Goal: Obtain resource: Download file/media

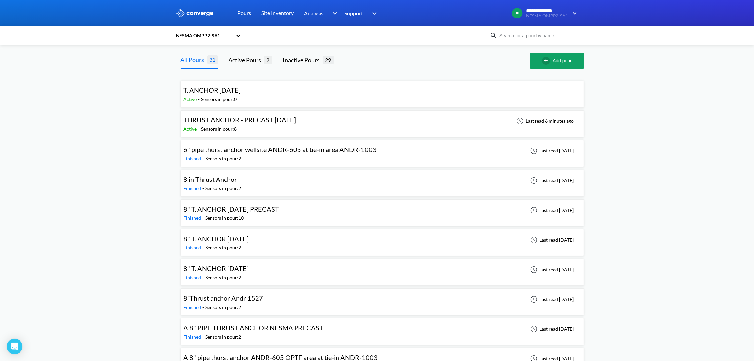
click at [214, 119] on span "THRUST ANCHOR - PRECAST [DATE]" at bounding box center [240, 120] width 112 height 8
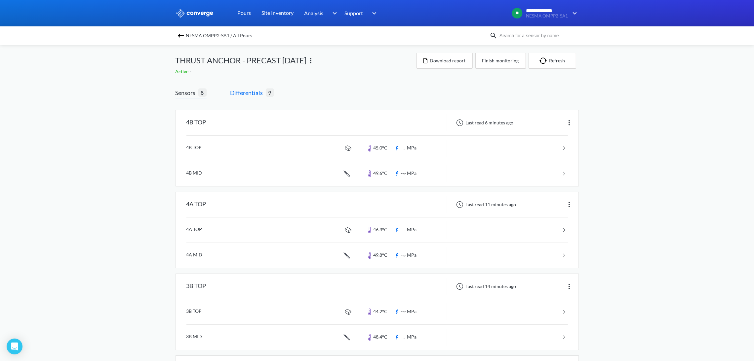
click at [253, 92] on span "Differentials" at bounding box center [247, 92] width 35 height 9
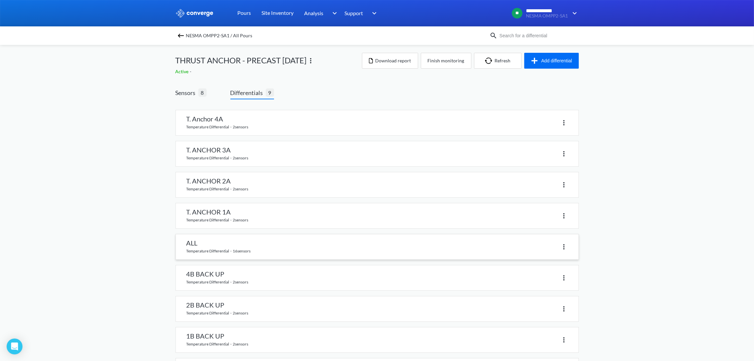
click at [561, 246] on img at bounding box center [564, 247] width 8 height 8
click at [541, 248] on div "Delete" at bounding box center [546, 247] width 42 height 13
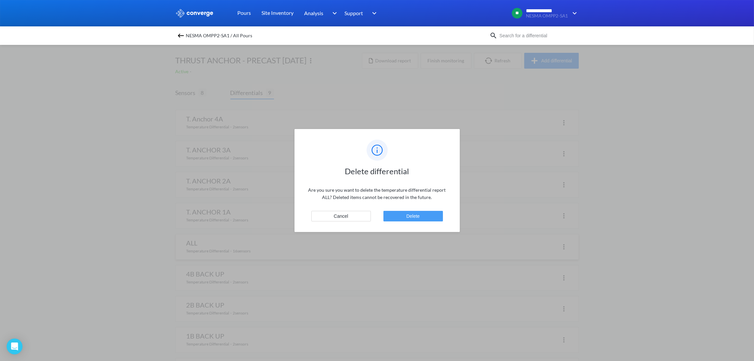
click at [395, 216] on button "Delete" at bounding box center [412, 216] width 59 height 11
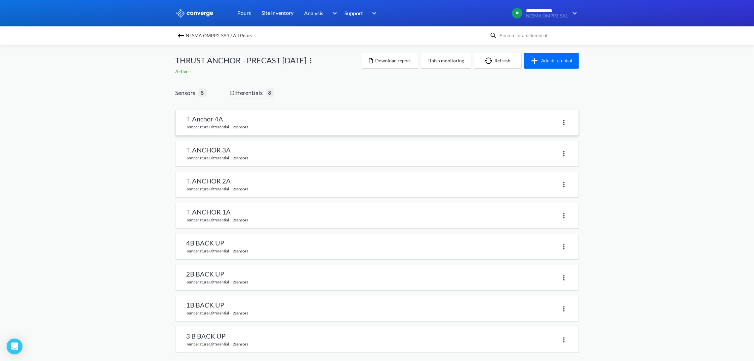
click at [235, 131] on link at bounding box center [377, 122] width 402 height 25
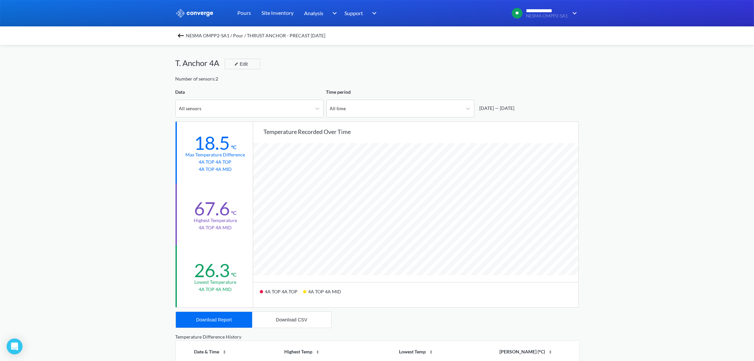
scroll to position [554, 754]
click at [280, 321] on div "Download CSV" at bounding box center [291, 319] width 31 height 5
click at [221, 320] on div "Download Report" at bounding box center [214, 319] width 36 height 5
click at [231, 321] on div "Download Report" at bounding box center [214, 319] width 36 height 5
click at [299, 318] on div "Download CSV" at bounding box center [291, 319] width 31 height 5
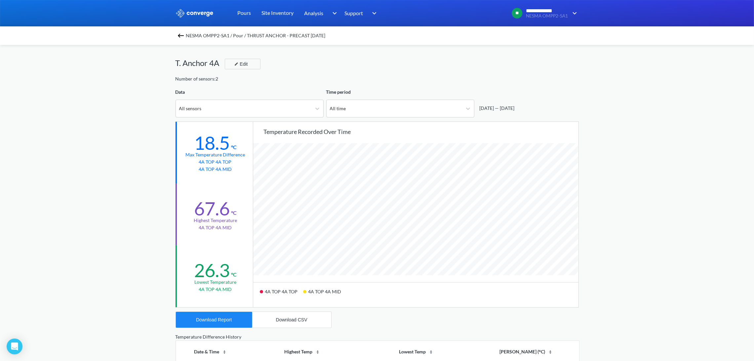
click at [339, 304] on div "4A TOP 4A TOP 4A TOP 4A MID" at bounding box center [415, 294] width 325 height 25
click at [185, 41] on div "NESMA OMPP2-SA1 / Pour / THRUST ANCHOR - PRECAST [DATE]" at bounding box center [377, 35] width 754 height 19
click at [183, 35] on img at bounding box center [181, 36] width 8 height 8
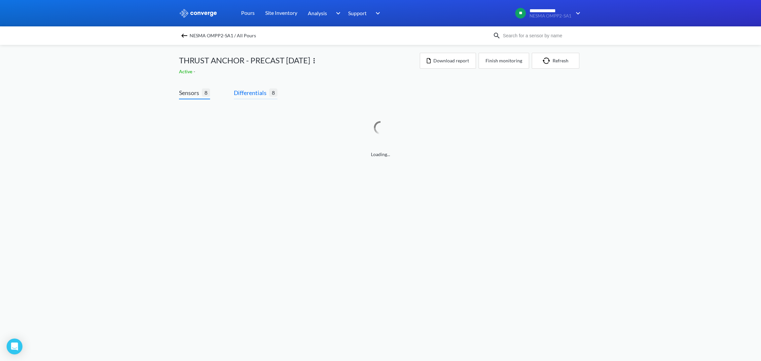
click at [243, 94] on span "Differentials" at bounding box center [251, 92] width 35 height 9
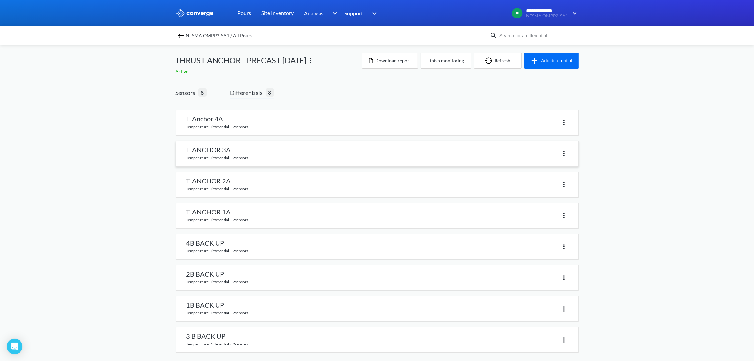
click at [231, 157] on link at bounding box center [377, 153] width 402 height 25
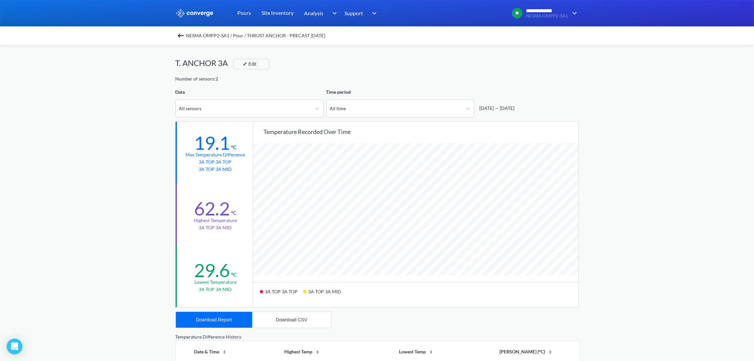
scroll to position [554, 754]
click at [294, 324] on button "Download CSV" at bounding box center [291, 320] width 79 height 16
click at [227, 323] on button "Download Report" at bounding box center [214, 320] width 76 height 16
click at [183, 36] on img at bounding box center [181, 36] width 8 height 8
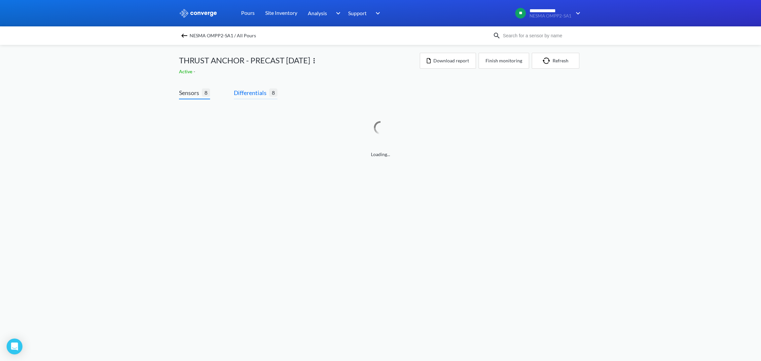
click at [257, 92] on span "Differentials" at bounding box center [251, 92] width 35 height 9
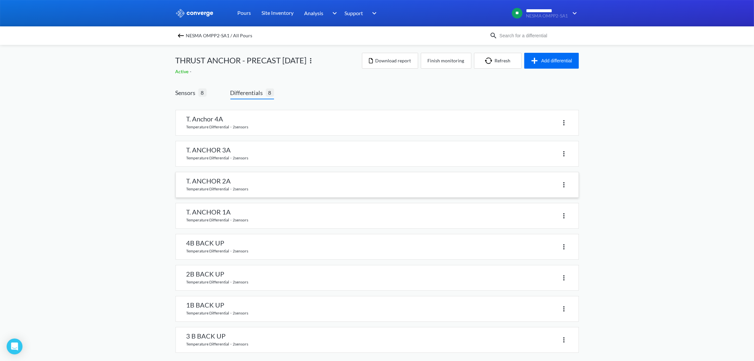
click at [213, 183] on link at bounding box center [377, 184] width 402 height 25
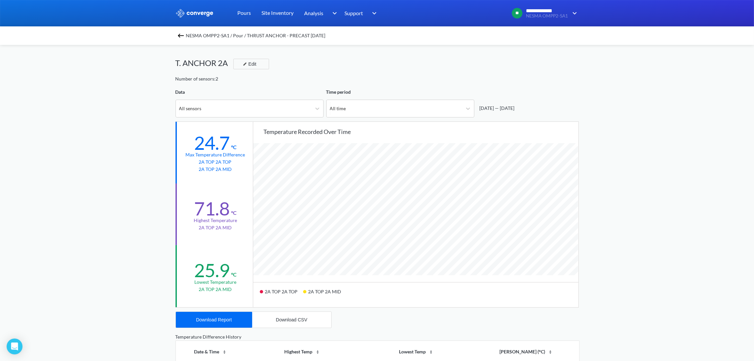
scroll to position [554, 754]
click at [305, 324] on button "Download CSV" at bounding box center [291, 320] width 79 height 16
click at [234, 326] on button "Download Report" at bounding box center [214, 320] width 76 height 16
click at [184, 35] on img at bounding box center [181, 36] width 8 height 8
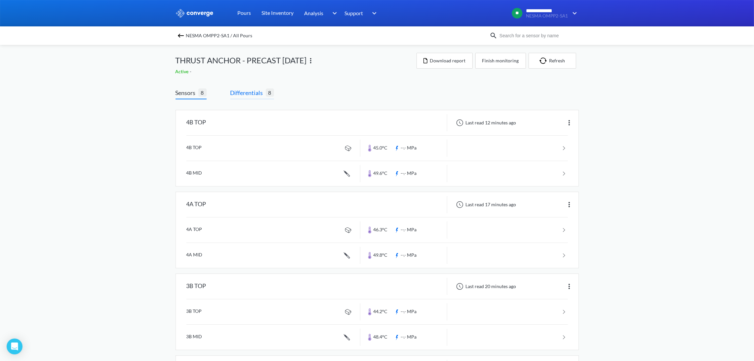
click at [253, 95] on span "Differentials" at bounding box center [247, 92] width 35 height 9
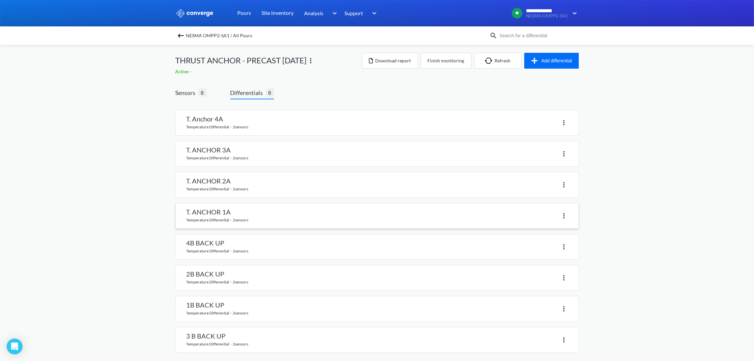
click at [239, 216] on link at bounding box center [377, 216] width 402 height 25
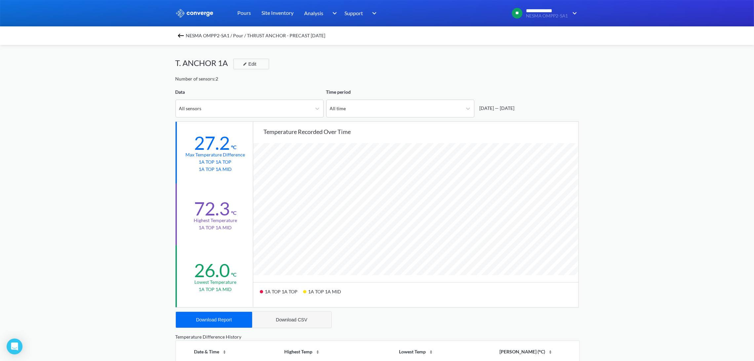
scroll to position [554, 754]
click at [282, 319] on div "Download CSV" at bounding box center [291, 319] width 31 height 5
click at [223, 323] on button "Download Report" at bounding box center [214, 320] width 76 height 16
click at [184, 36] on img at bounding box center [181, 36] width 8 height 8
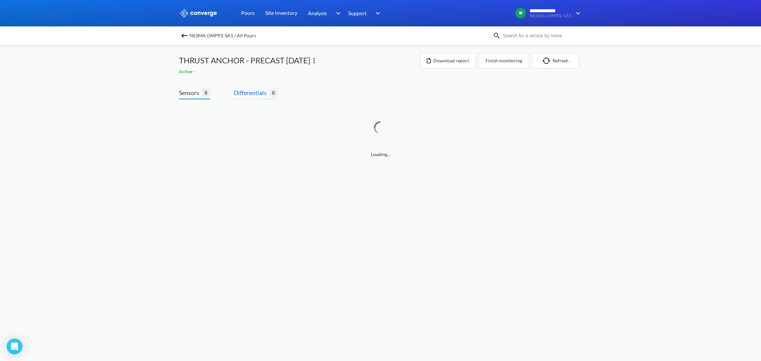
click at [249, 92] on span "Differentials" at bounding box center [251, 92] width 35 height 9
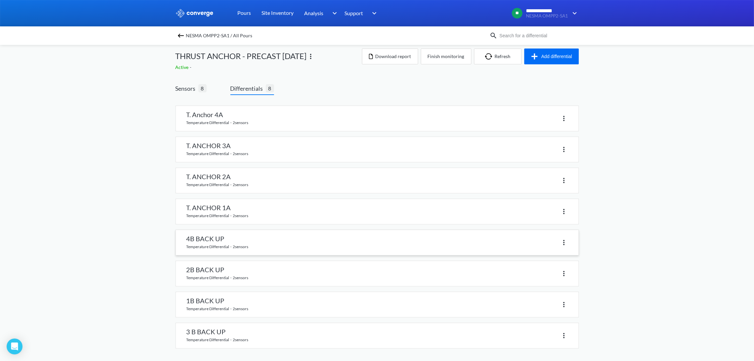
scroll to position [5, 0]
click at [232, 238] on link at bounding box center [377, 242] width 402 height 25
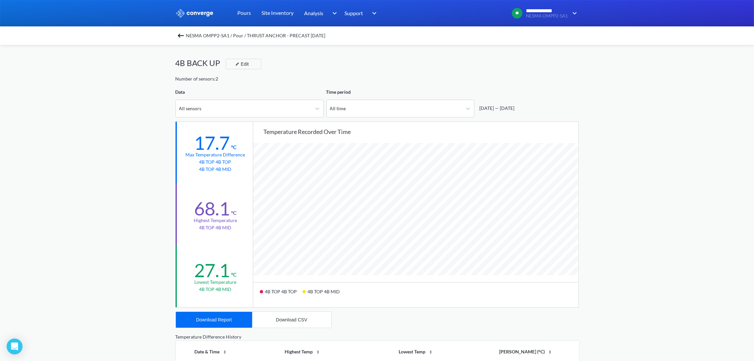
scroll to position [554, 754]
click at [296, 320] on div "Download CSV" at bounding box center [291, 319] width 31 height 5
drag, startPoint x: 718, startPoint y: 142, endPoint x: 713, endPoint y: 142, distance: 5.0
click at [718, 142] on div "**********" at bounding box center [377, 277] width 754 height 554
click at [223, 320] on div "Download Report" at bounding box center [214, 319] width 36 height 5
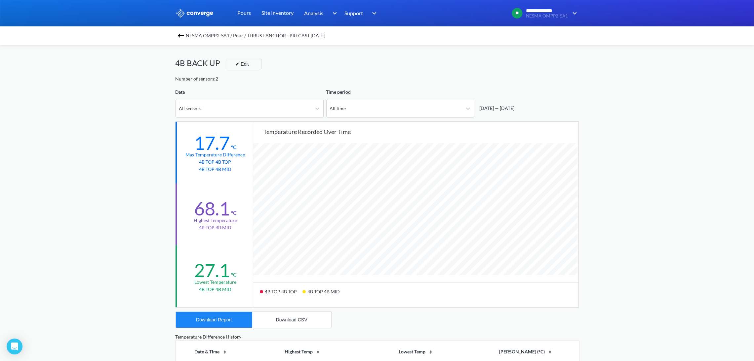
click at [185, 36] on img at bounding box center [181, 36] width 8 height 8
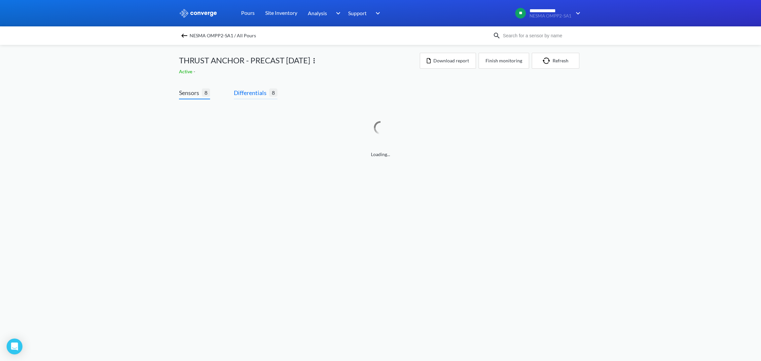
click at [260, 97] on span "Differentials" at bounding box center [251, 92] width 35 height 9
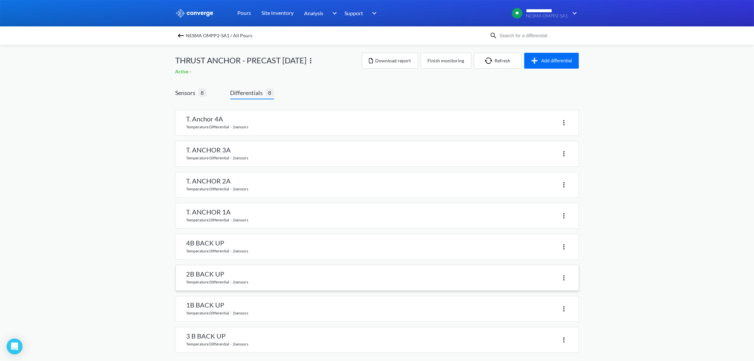
click at [267, 270] on link at bounding box center [377, 278] width 402 height 25
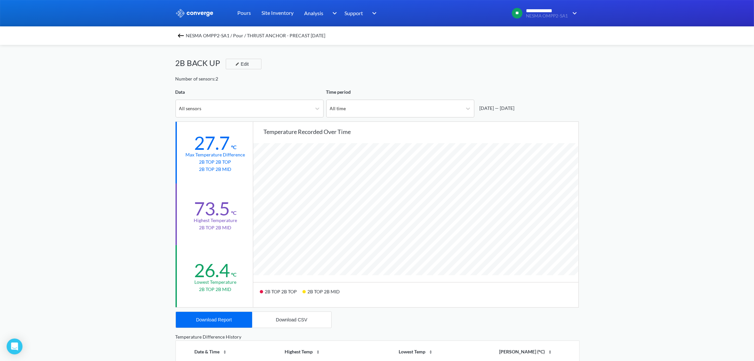
scroll to position [554, 754]
click at [302, 321] on div "Download CSV" at bounding box center [291, 319] width 31 height 5
click at [217, 327] on button "Download Report" at bounding box center [214, 320] width 76 height 16
click at [181, 34] on img at bounding box center [181, 36] width 8 height 8
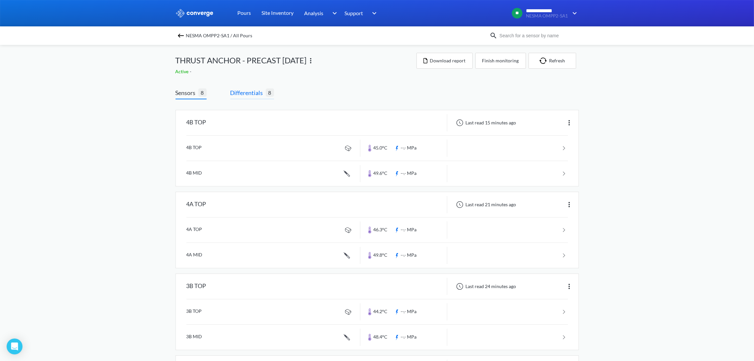
click at [254, 95] on span "Differentials" at bounding box center [247, 92] width 35 height 9
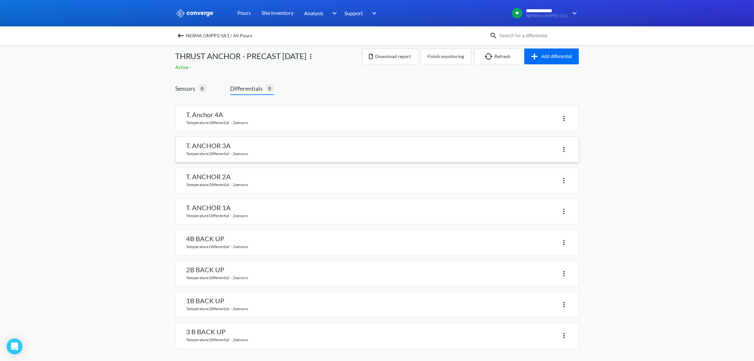
scroll to position [5, 0]
click at [211, 294] on link at bounding box center [377, 304] width 402 height 25
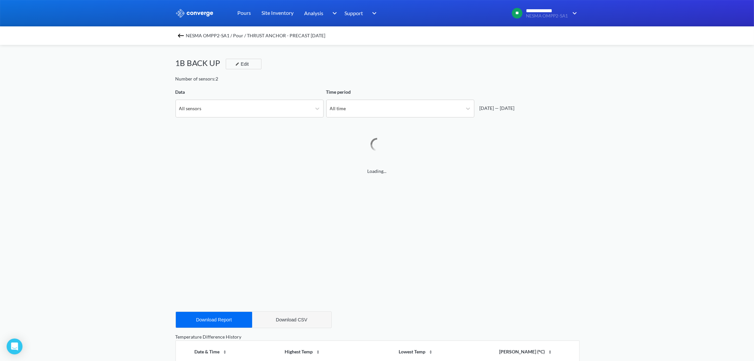
click at [277, 316] on button "Download CSV" at bounding box center [291, 320] width 79 height 16
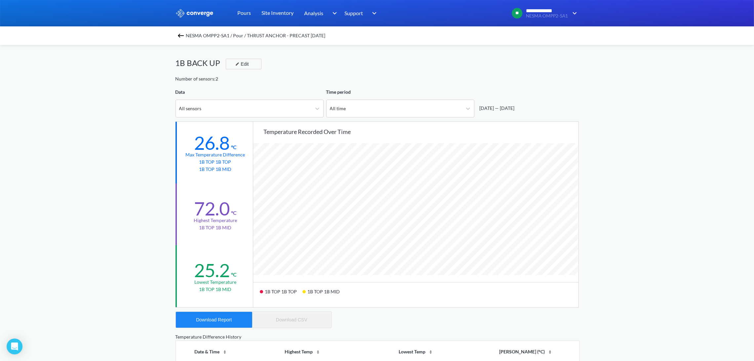
scroll to position [554, 754]
click at [215, 319] on div "Download Report" at bounding box center [214, 319] width 36 height 5
click at [181, 37] on img at bounding box center [181, 36] width 8 height 8
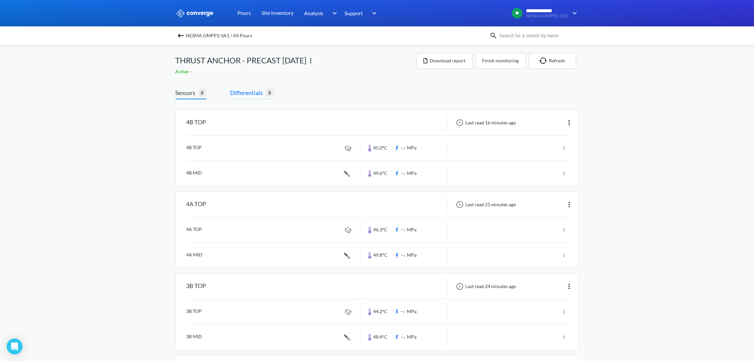
click at [251, 91] on span "Differentials" at bounding box center [247, 92] width 35 height 9
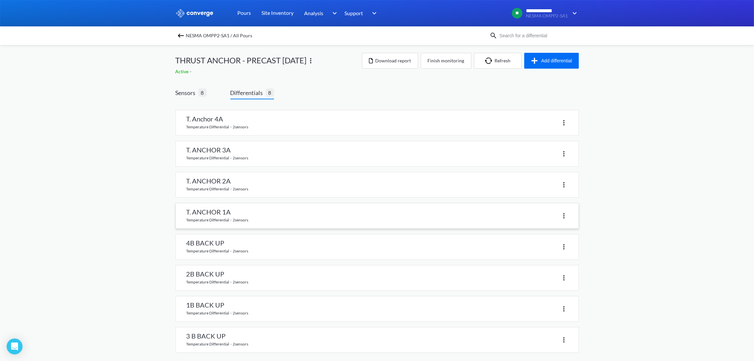
scroll to position [5, 0]
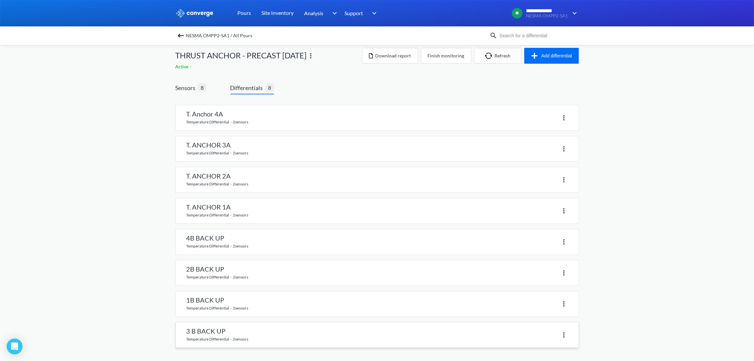
click at [222, 329] on link at bounding box center [377, 335] width 402 height 25
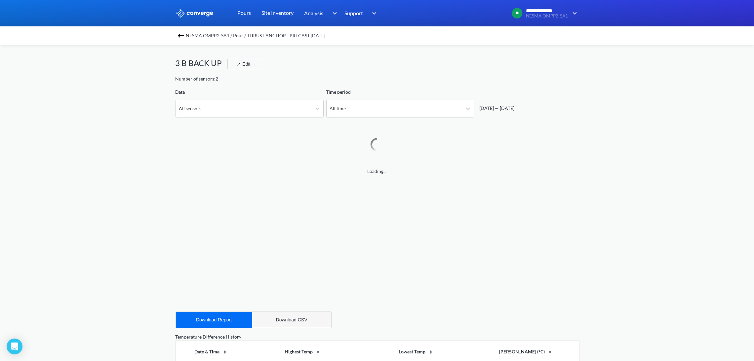
drag, startPoint x: 291, startPoint y: 319, endPoint x: 288, endPoint y: 316, distance: 4.0
click at [291, 319] on div "Download CSV" at bounding box center [291, 319] width 31 height 5
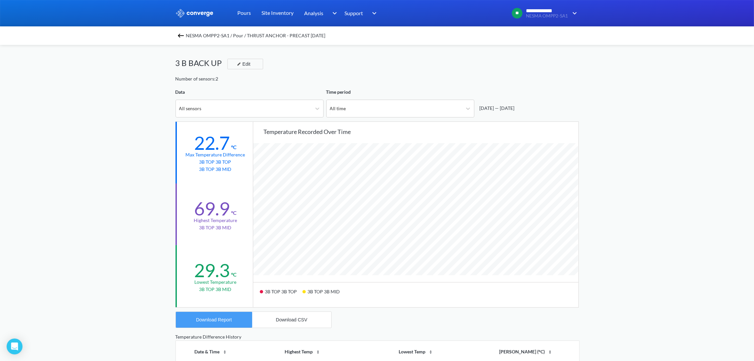
click at [211, 323] on button "Download Report" at bounding box center [214, 320] width 76 height 16
click at [185, 35] on img at bounding box center [181, 36] width 8 height 8
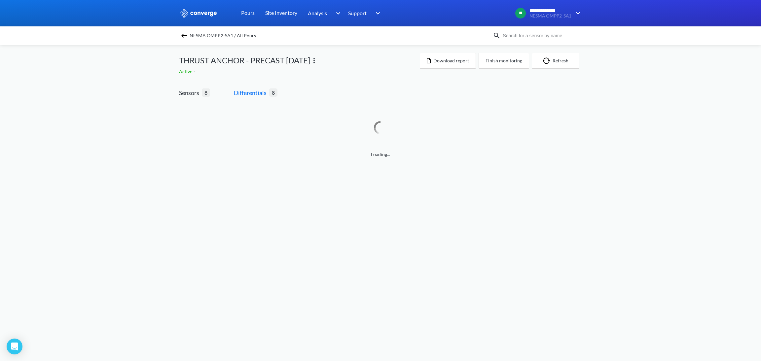
click at [257, 93] on span "Differentials" at bounding box center [251, 92] width 35 height 9
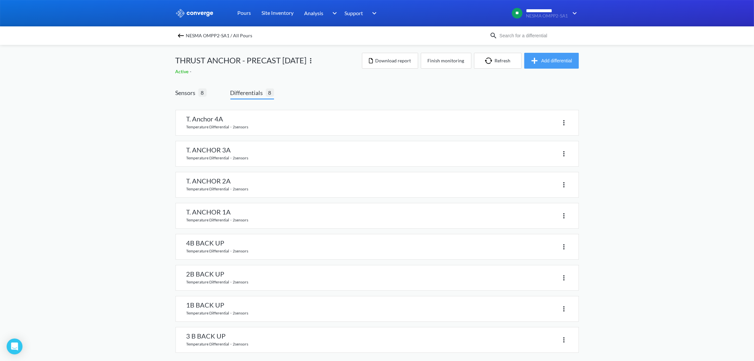
click at [548, 62] on button "Add differential" at bounding box center [551, 61] width 55 height 16
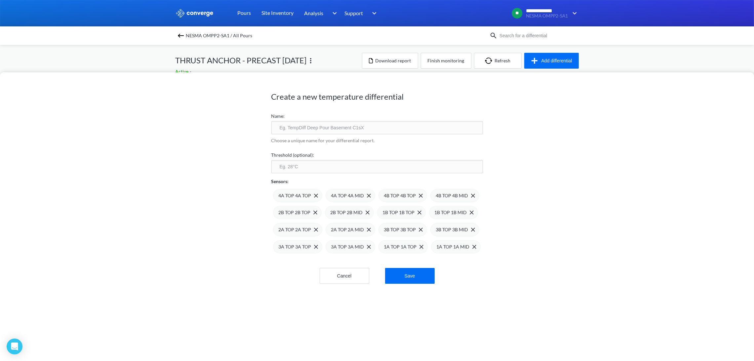
click at [340, 133] on input "text" at bounding box center [376, 127] width 211 height 13
type input "ALL"
click at [419, 279] on button "Save" at bounding box center [410, 276] width 50 height 16
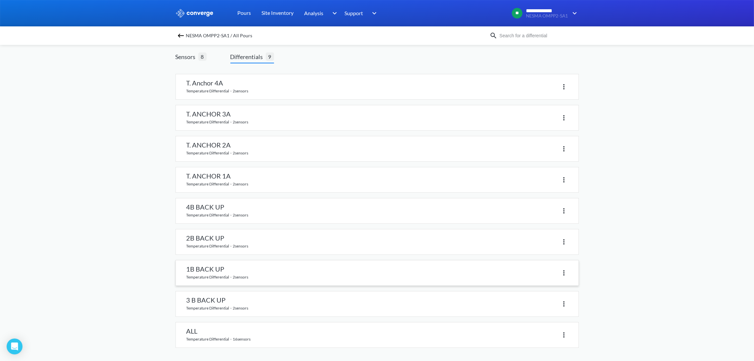
scroll to position [37, 0]
click at [318, 337] on link at bounding box center [377, 335] width 402 height 25
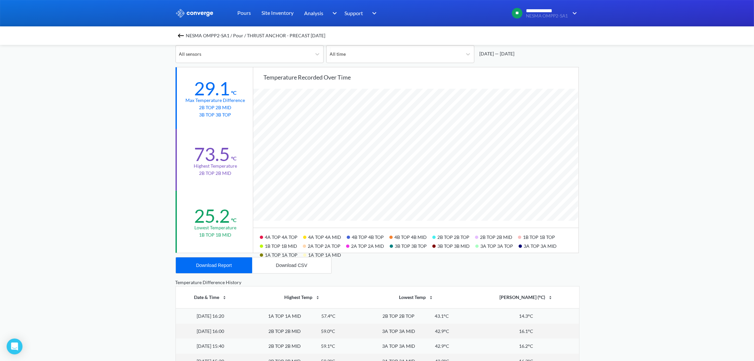
scroll to position [50, 0]
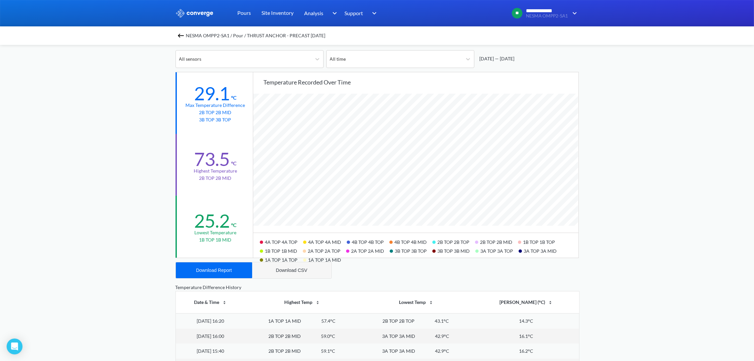
click at [294, 268] on div "Download CSV" at bounding box center [291, 270] width 31 height 5
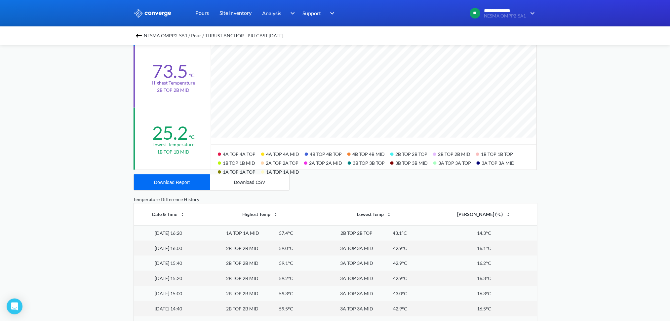
scroll to position [553, 670]
click at [168, 181] on div "Download Report" at bounding box center [172, 182] width 36 height 5
